Goal: Task Accomplishment & Management: Complete application form

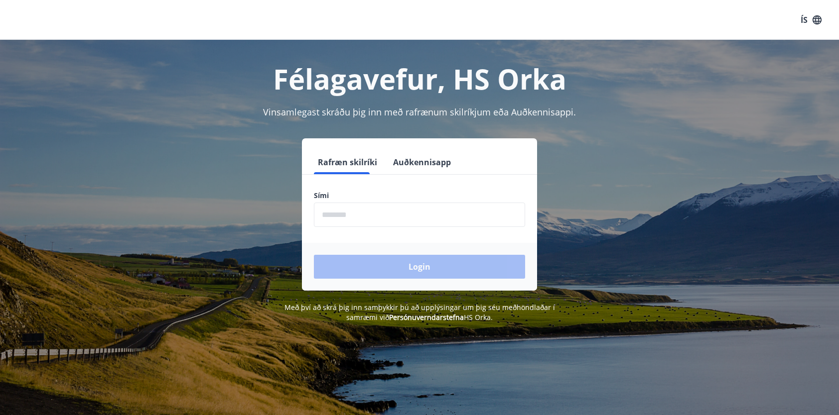
click at [393, 208] on input "phone" at bounding box center [419, 215] width 211 height 24
type input "********"
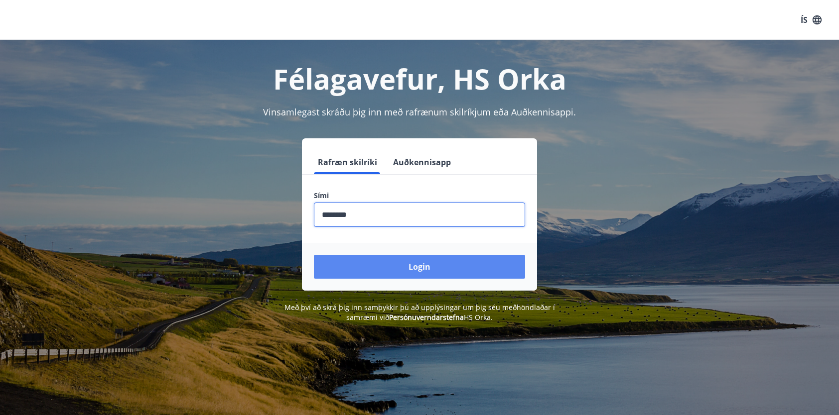
click at [386, 266] on button "Login" at bounding box center [419, 267] width 211 height 24
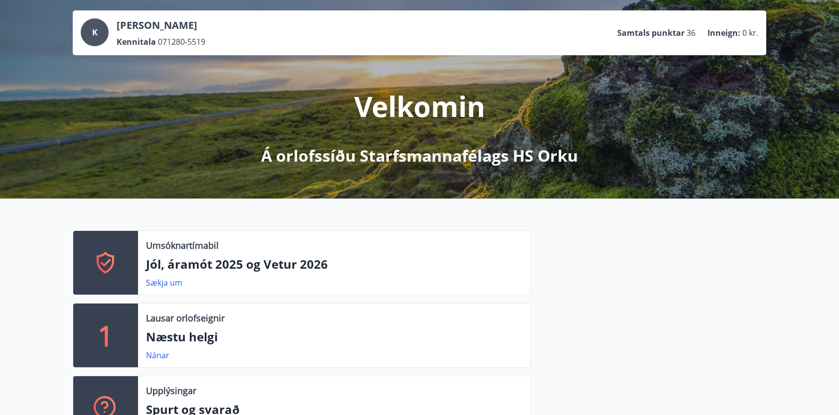
scroll to position [100, 0]
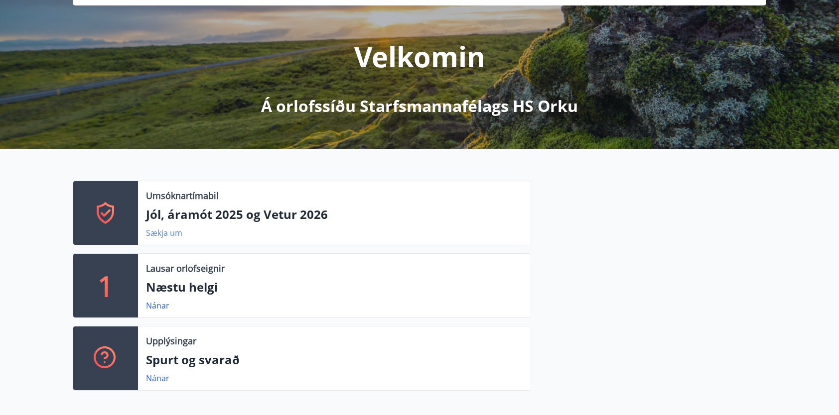
click at [158, 235] on link "Sækja um" at bounding box center [164, 233] width 36 height 11
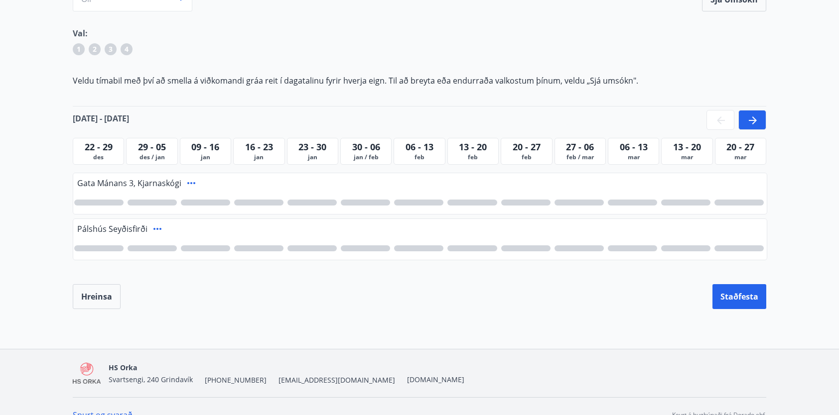
scroll to position [147, 0]
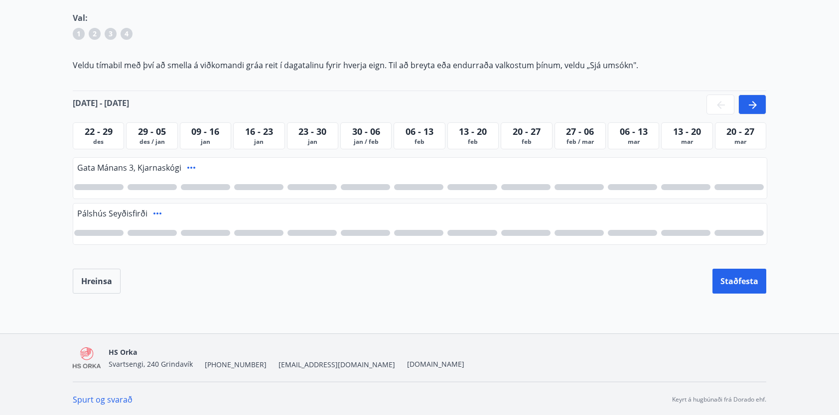
click at [751, 106] on icon at bounding box center [752, 105] width 12 height 12
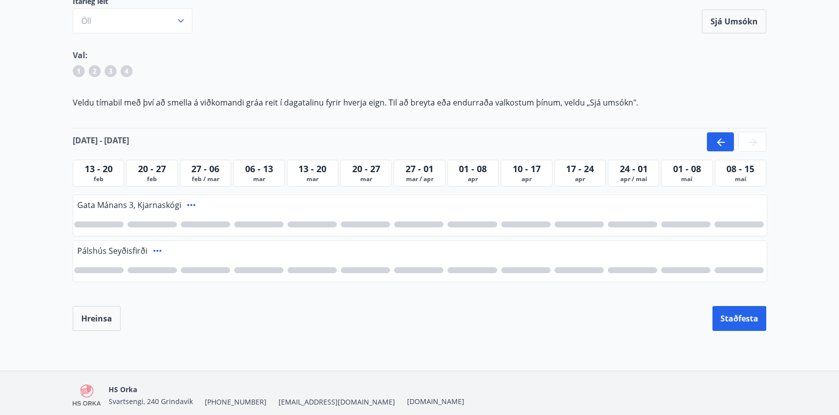
scroll to position [47, 0]
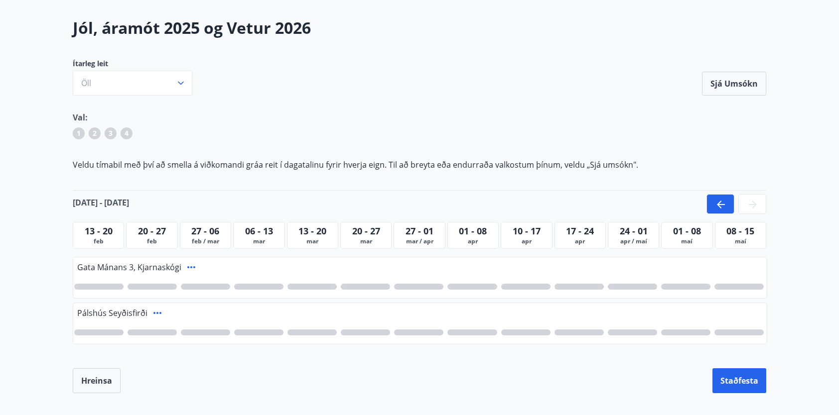
click at [479, 242] on span "apr" at bounding box center [473, 242] width 46 height 8
click at [479, 238] on span "apr" at bounding box center [473, 242] width 46 height 8
click at [478, 288] on div at bounding box center [471, 287] width 49 height 6
click at [354, 285] on div at bounding box center [365, 287] width 49 height 6
click at [402, 287] on div at bounding box center [418, 287] width 49 height 6
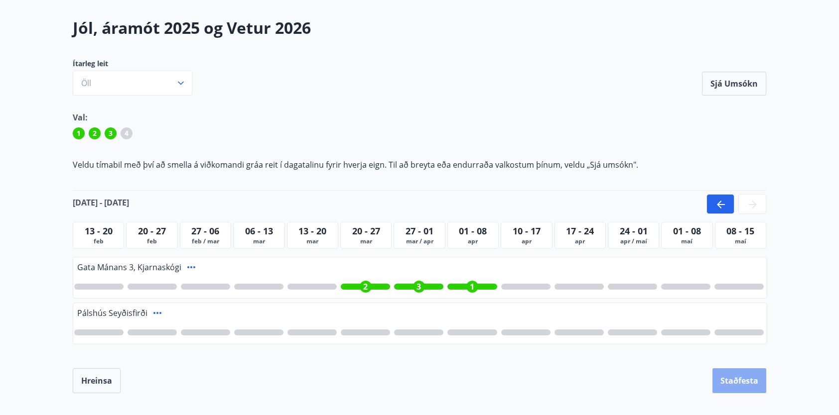
click at [736, 379] on button "Staðfesta" at bounding box center [739, 380] width 54 height 25
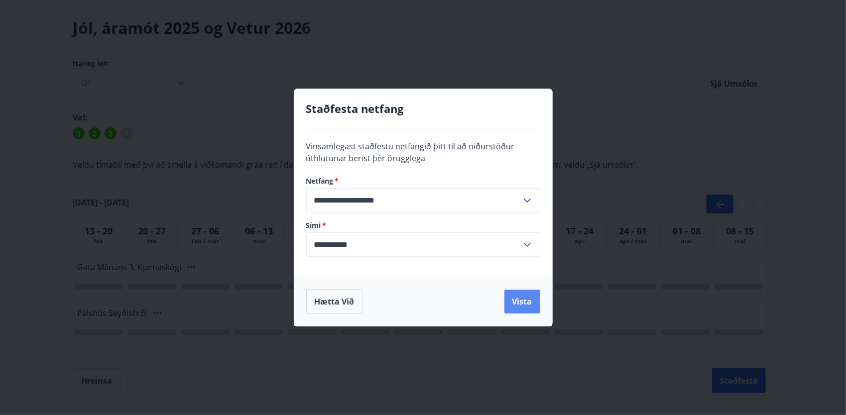
click at [516, 304] on button "Vista" at bounding box center [522, 302] width 36 height 24
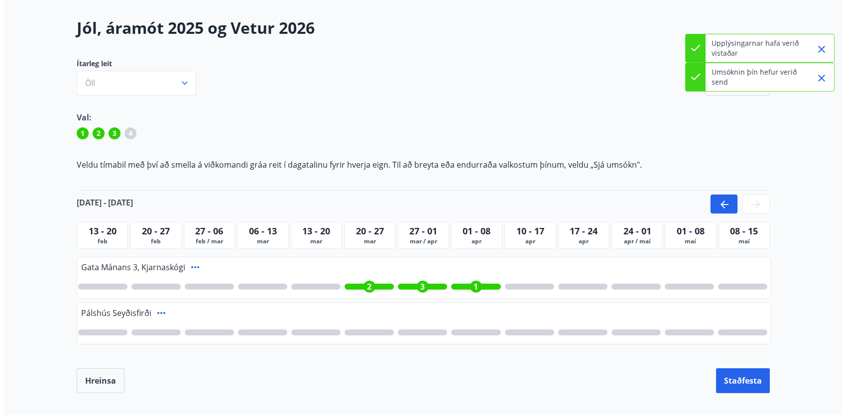
scroll to position [0, 0]
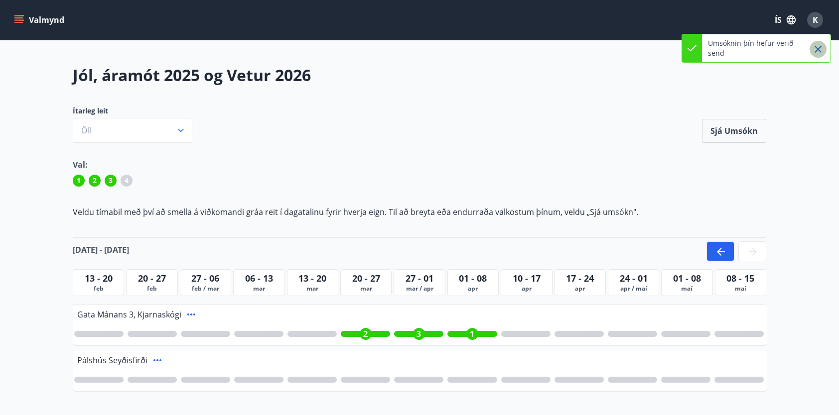
click at [820, 48] on icon "Close" at bounding box center [818, 49] width 12 height 12
click at [815, 25] on span "K" at bounding box center [814, 19] width 5 height 11
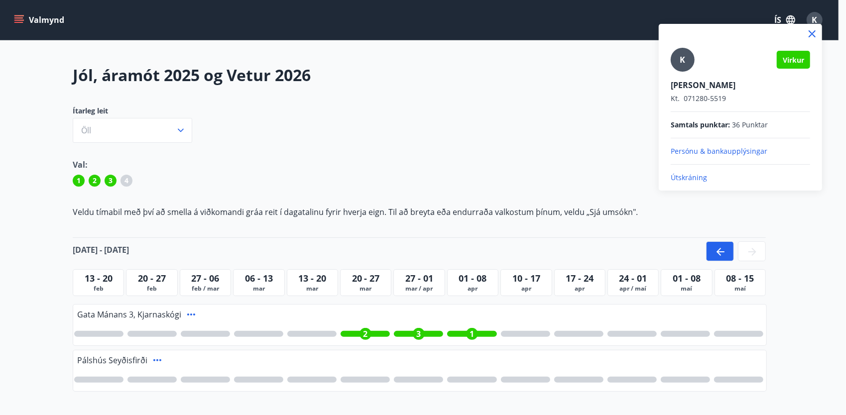
click at [703, 174] on p "Útskráning" at bounding box center [740, 178] width 139 height 10
